Goal: Answer question/provide support: Share knowledge or assist other users

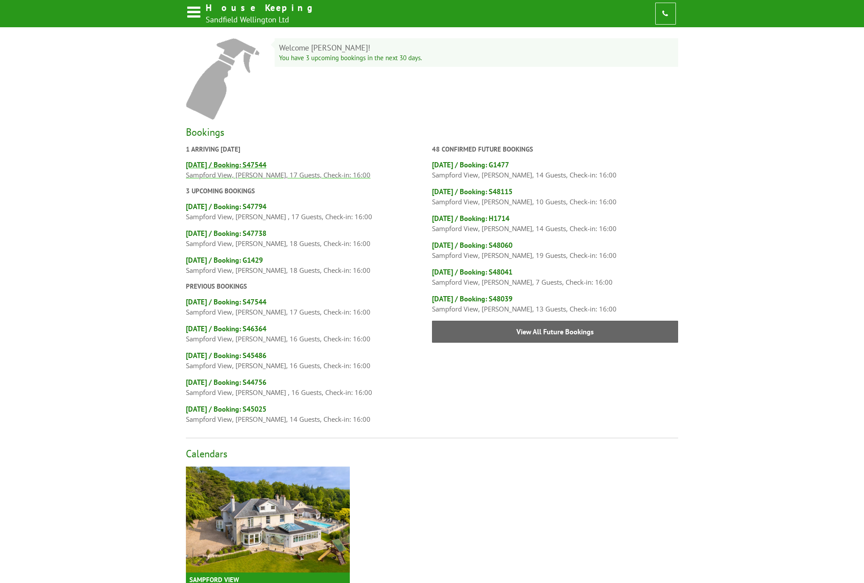
click at [221, 166] on h4 "Fri 3rd October / Booking: S47544" at bounding box center [309, 165] width 246 height 10
click at [228, 167] on h4 "[DATE] / Booking: S47544" at bounding box center [309, 165] width 246 height 10
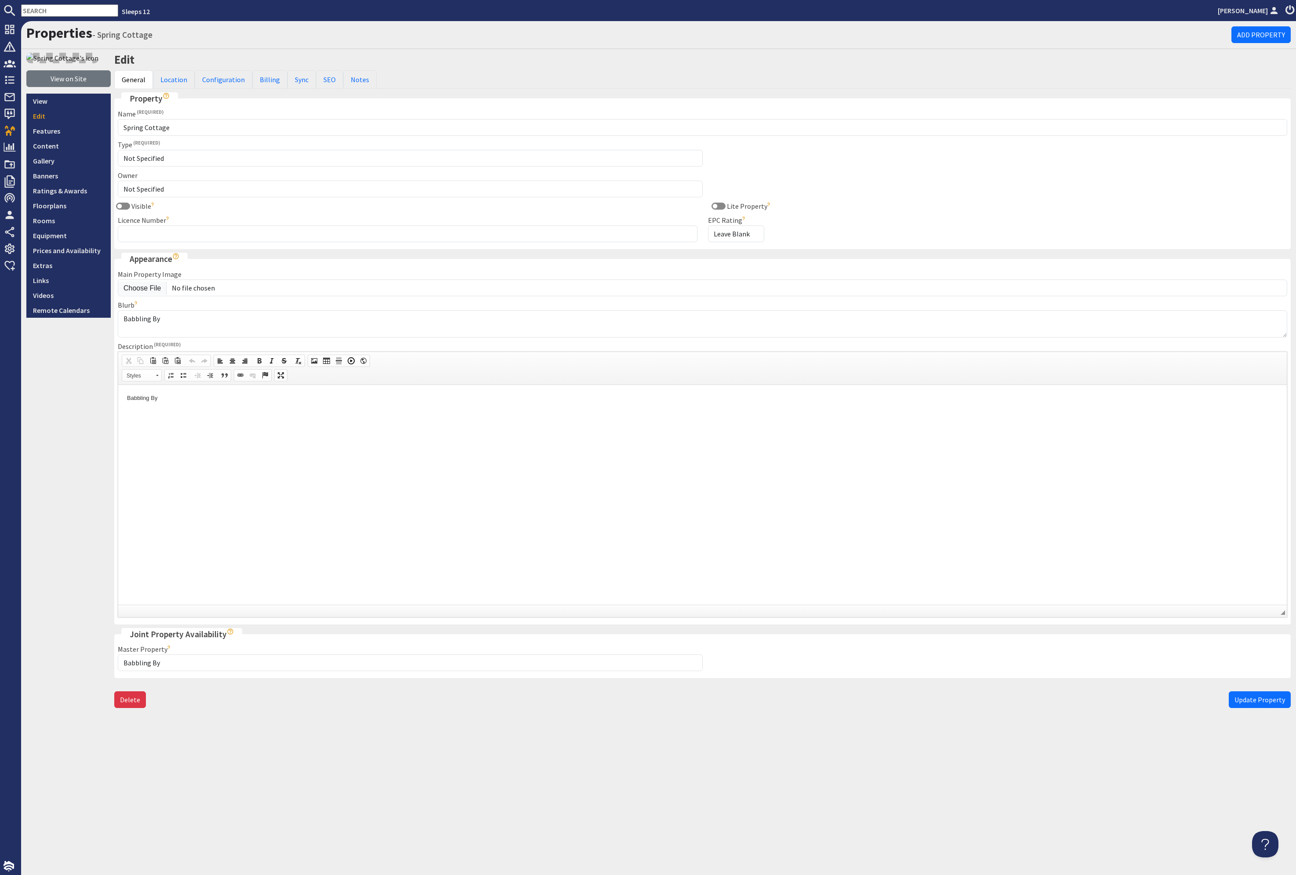
click at [813, 38] on h1 "Properties - Spring Cottage" at bounding box center [628, 33] width 1205 height 17
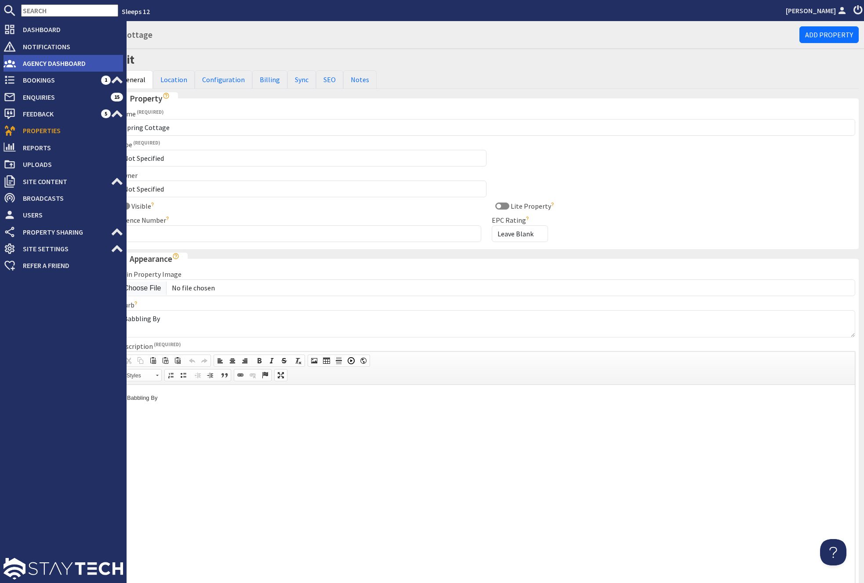
click at [36, 66] on span "Agency Dashboard" at bounding box center [69, 63] width 107 height 14
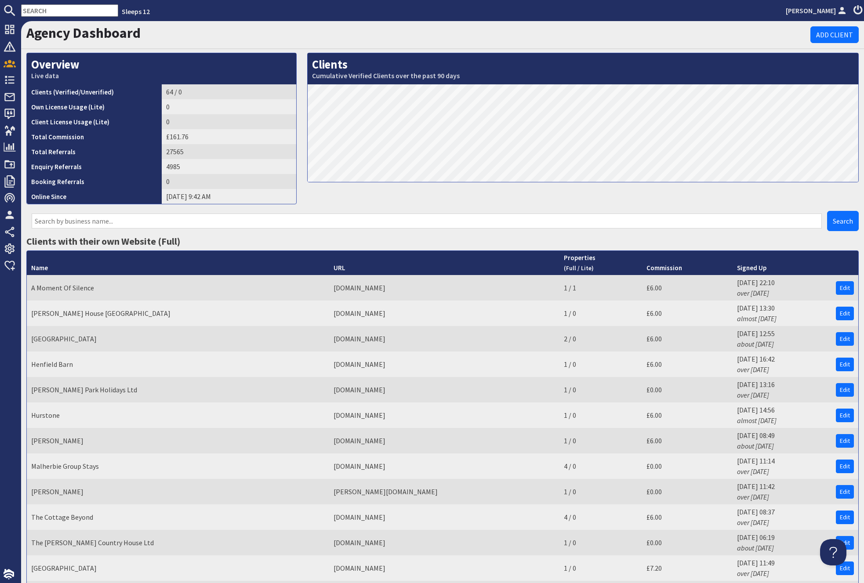
drag, startPoint x: 187, startPoint y: 214, endPoint x: 185, endPoint y: 223, distance: 8.9
click at [186, 221] on input "text" at bounding box center [427, 221] width 790 height 15
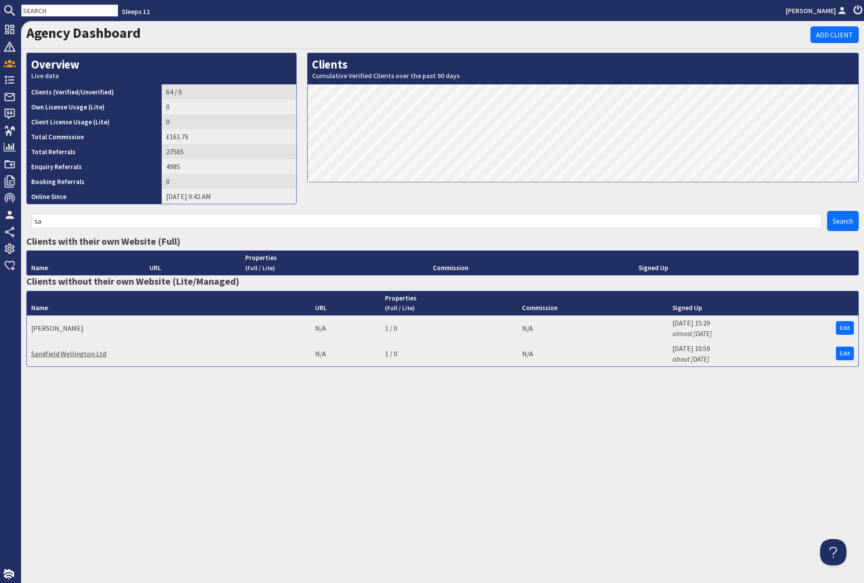
type input "sa"
click at [78, 353] on link "Sandfield Wellington Ltd" at bounding box center [68, 353] width 75 height 9
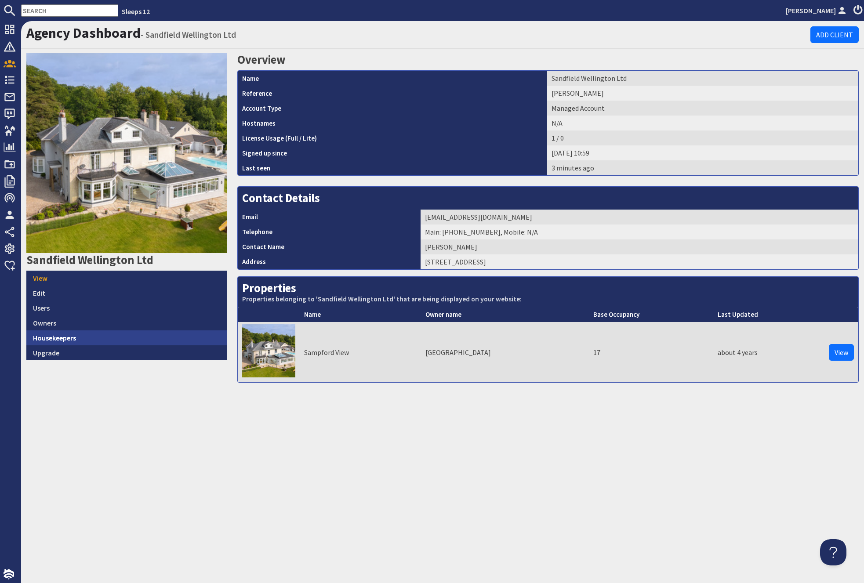
click at [72, 338] on link "Housekeepers" at bounding box center [126, 337] width 200 height 15
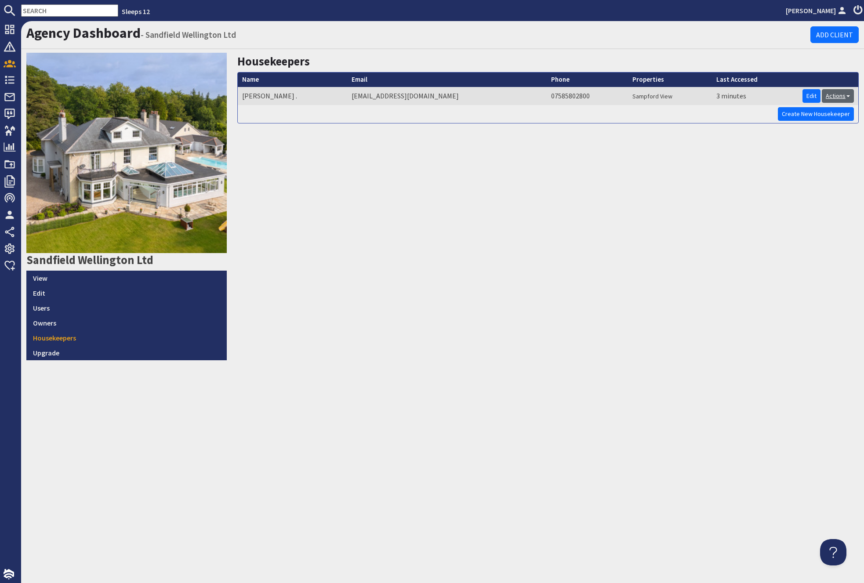
click at [842, 96] on link "Actions" at bounding box center [838, 96] width 32 height 14
click at [791, 114] on li "Login in as" at bounding box center [818, 115] width 69 height 14
click at [838, 95] on link "Actions" at bounding box center [838, 96] width 32 height 14
click at [809, 111] on link "Login in as" at bounding box center [807, 114] width 32 height 9
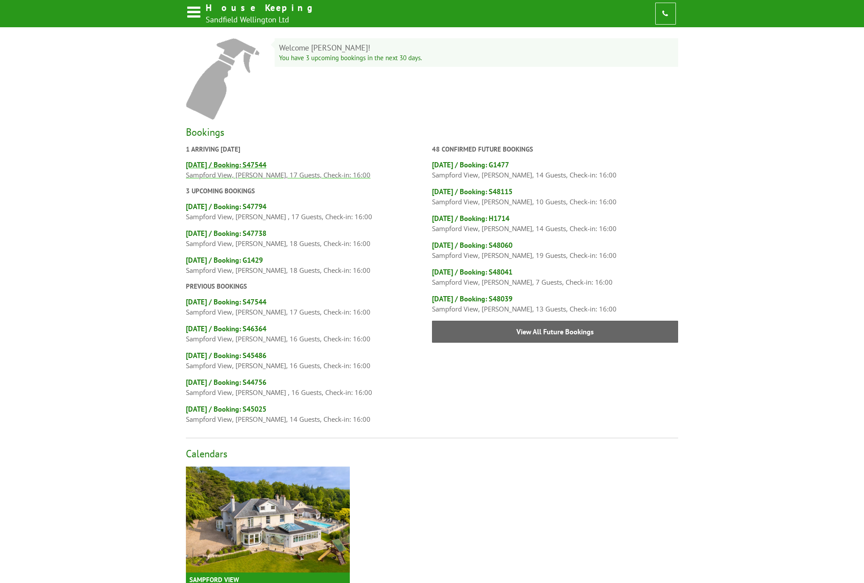
click at [248, 166] on h4 "[DATE] / Booking: S47544" at bounding box center [309, 165] width 246 height 10
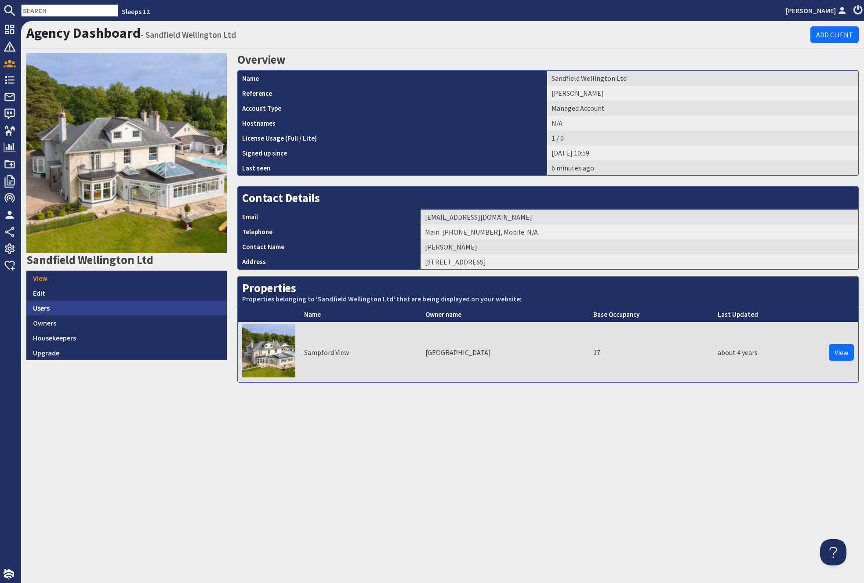
click at [38, 309] on link "Users" at bounding box center [126, 308] width 200 height 15
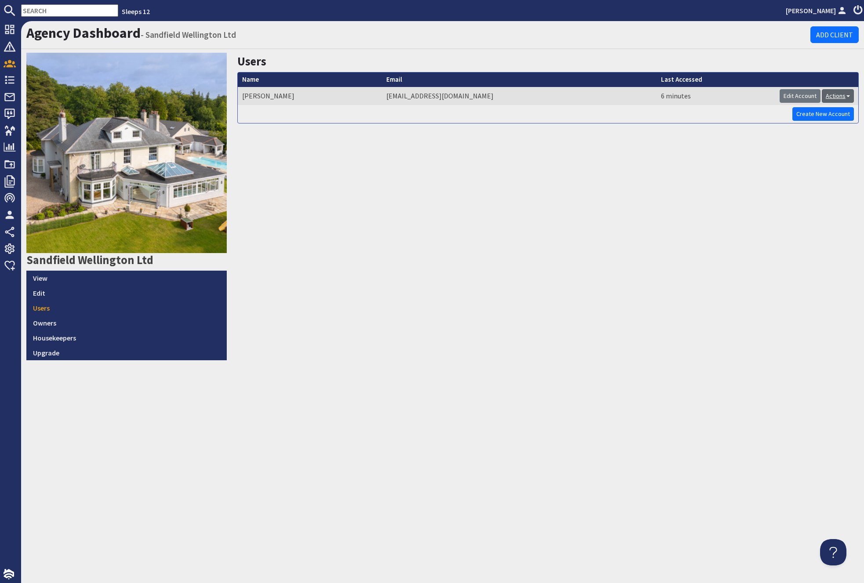
click at [849, 98] on link "Actions" at bounding box center [838, 96] width 32 height 14
click at [678, 150] on div "Users Name Tamas Gyerak Email tgyerak@yahoo.com Last Accessed 6 minutes Edit Ac…" at bounding box center [548, 206] width 632 height 307
click at [394, 172] on div "Users Name Tamas Gyerak Email tgyerak@yahoo.com Last Accessed 6 minutes Edit Ac…" at bounding box center [548, 206] width 632 height 307
click at [836, 99] on link "Actions" at bounding box center [838, 96] width 32 height 14
click at [384, 33] on h1 "Agency Dashboard - Sandfield Wellington Ltd" at bounding box center [418, 33] width 784 height 17
